Goal: Information Seeking & Learning: Learn about a topic

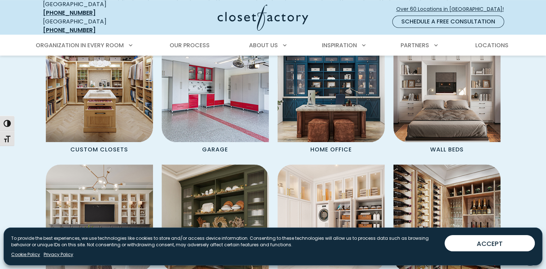
scroll to position [614, 0]
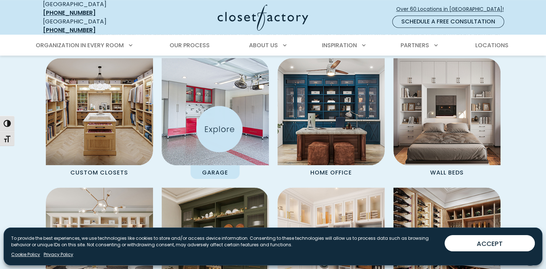
click at [220, 129] on img "Spaces Grid" at bounding box center [215, 112] width 118 height 118
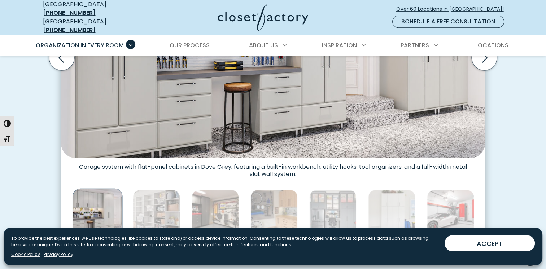
scroll to position [217, 0]
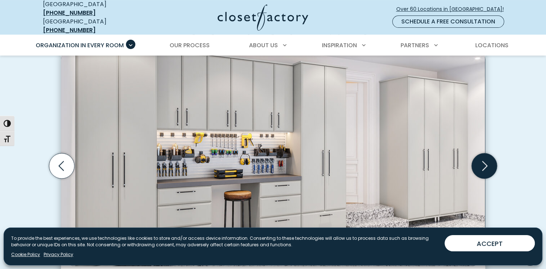
click at [485, 157] on icon "Next slide" at bounding box center [484, 165] width 25 height 25
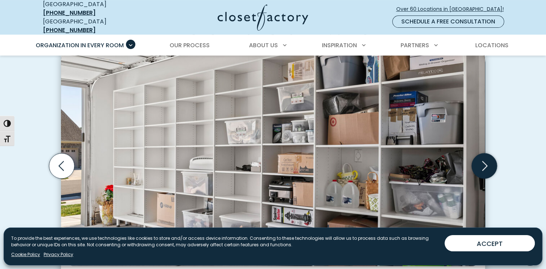
click at [485, 157] on icon "Next slide" at bounding box center [484, 165] width 25 height 25
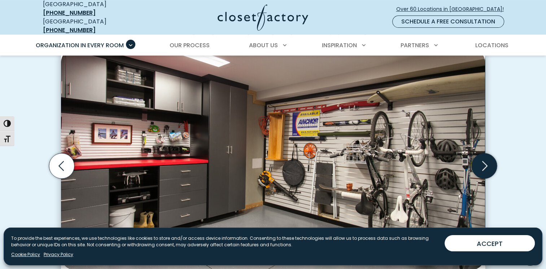
click at [485, 159] on icon "Next slide" at bounding box center [484, 165] width 25 height 25
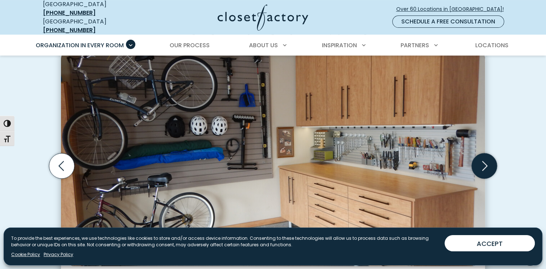
click at [486, 159] on icon "Next slide" at bounding box center [484, 165] width 25 height 25
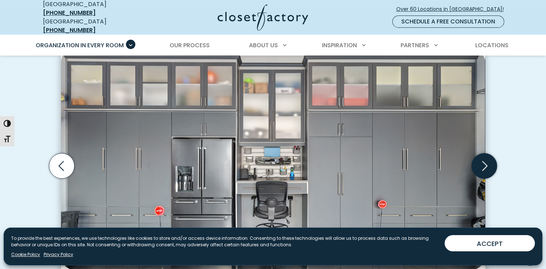
click at [486, 159] on icon "Next slide" at bounding box center [484, 165] width 25 height 25
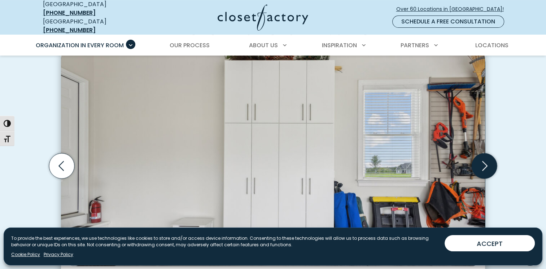
click at [486, 159] on icon "Next slide" at bounding box center [484, 165] width 25 height 25
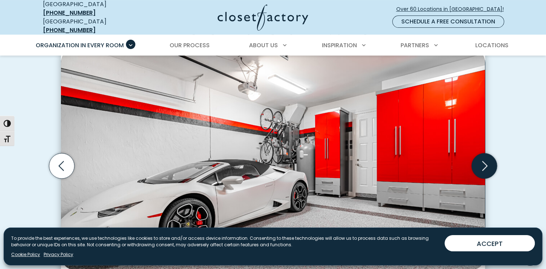
click at [487, 161] on icon "Next slide" at bounding box center [485, 166] width 5 height 10
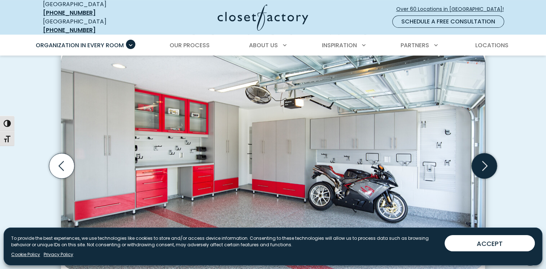
click at [487, 161] on icon "Next slide" at bounding box center [485, 166] width 5 height 10
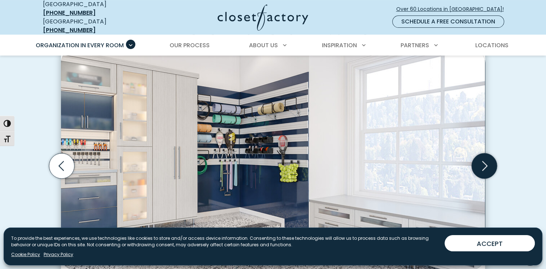
click at [485, 159] on icon "Next slide" at bounding box center [484, 165] width 25 height 25
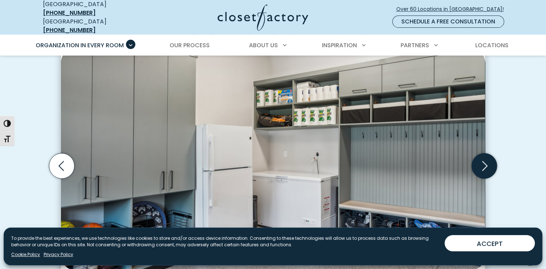
click at [485, 159] on icon "Next slide" at bounding box center [484, 165] width 25 height 25
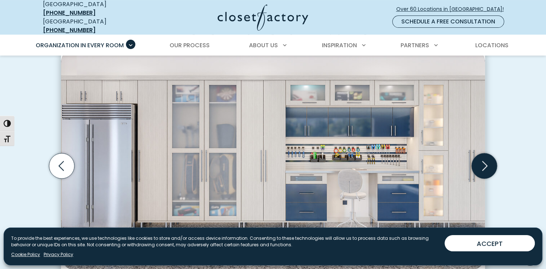
click at [485, 159] on icon "Next slide" at bounding box center [484, 165] width 25 height 25
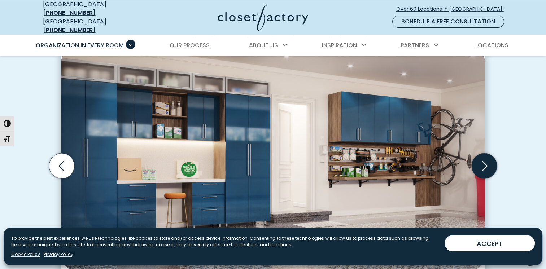
click at [485, 159] on icon "Next slide" at bounding box center [484, 165] width 25 height 25
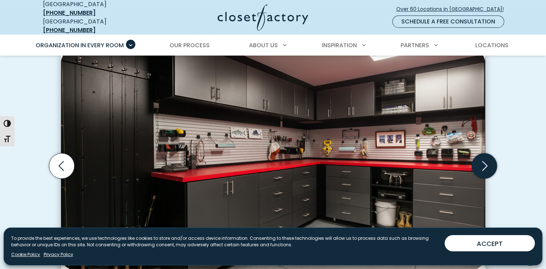
click at [484, 157] on icon "Next slide" at bounding box center [484, 165] width 25 height 25
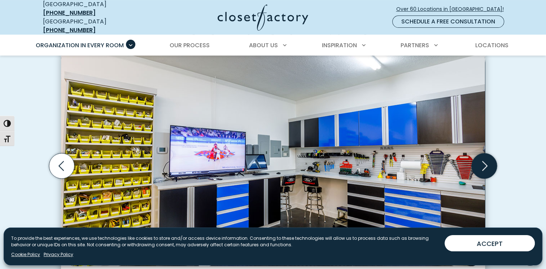
click at [483, 157] on icon "Next slide" at bounding box center [484, 165] width 25 height 25
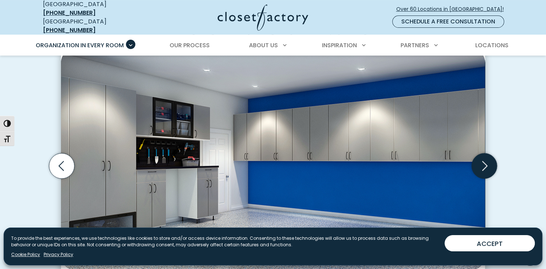
click at [483, 157] on icon "Next slide" at bounding box center [484, 165] width 25 height 25
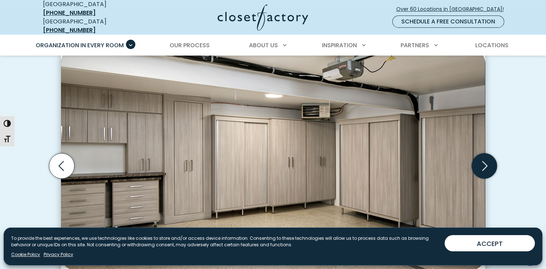
click at [482, 157] on icon "Next slide" at bounding box center [484, 165] width 25 height 25
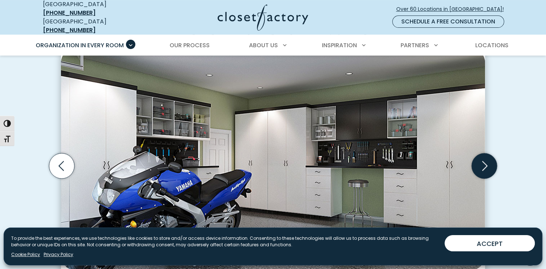
click at [484, 158] on icon "Next slide" at bounding box center [484, 165] width 25 height 25
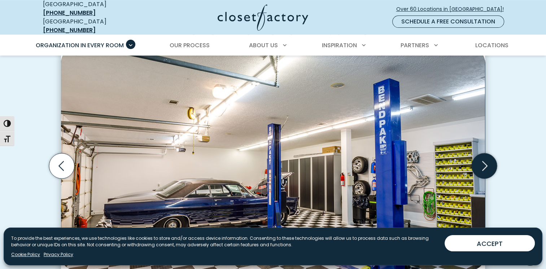
click at [484, 158] on icon "Next slide" at bounding box center [484, 165] width 25 height 25
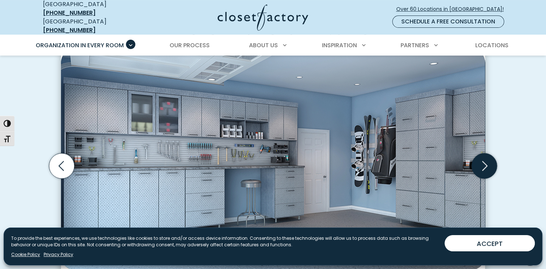
click at [482, 160] on icon "Next slide" at bounding box center [484, 165] width 25 height 25
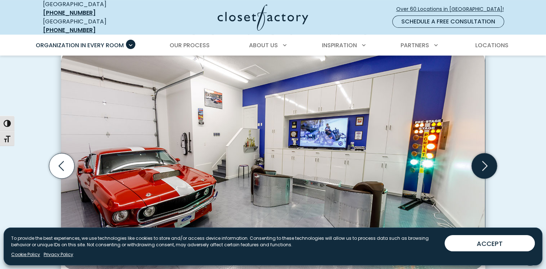
click at [482, 160] on icon "Next slide" at bounding box center [484, 165] width 25 height 25
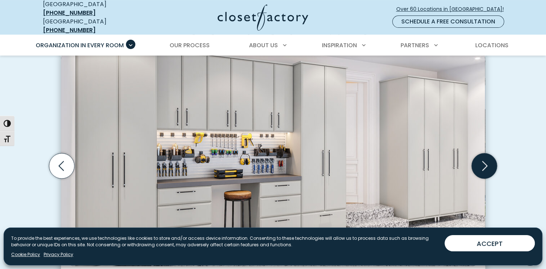
click at [481, 163] on icon "Next slide" at bounding box center [484, 165] width 25 height 25
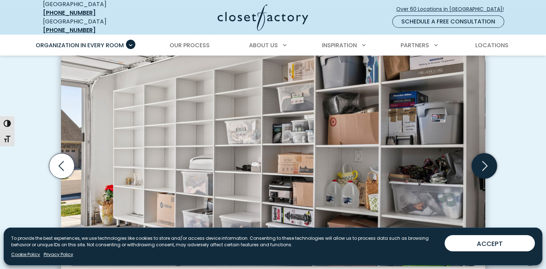
click at [481, 163] on icon "Next slide" at bounding box center [484, 165] width 25 height 25
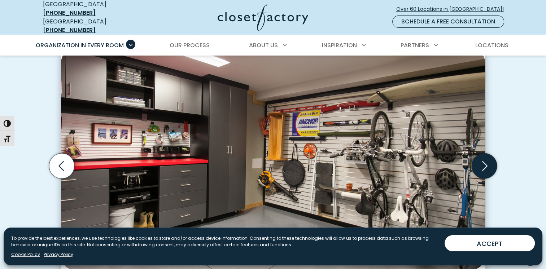
click at [487, 161] on icon "Next slide" at bounding box center [484, 165] width 25 height 25
